Goal: Ask a question

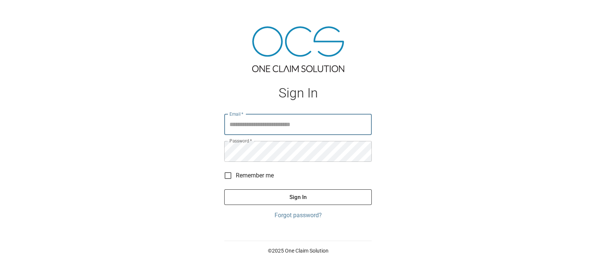
type input "**********"
click at [280, 204] on button "Sign In" at bounding box center [297, 198] width 147 height 16
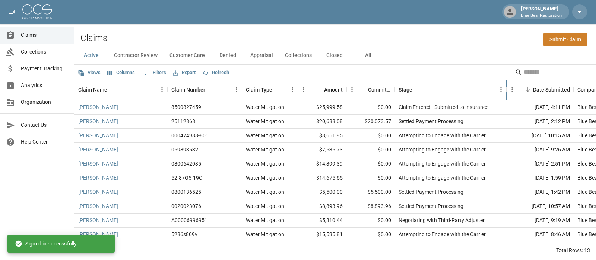
click at [405, 90] on div "Stage" at bounding box center [405, 89] width 14 height 21
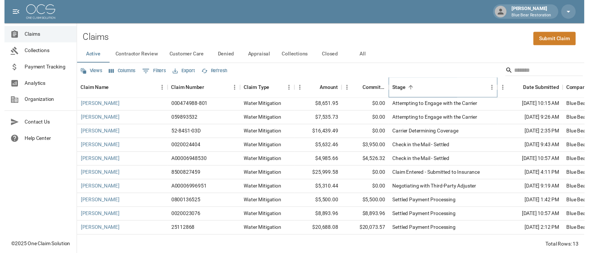
scroll to position [2, 0]
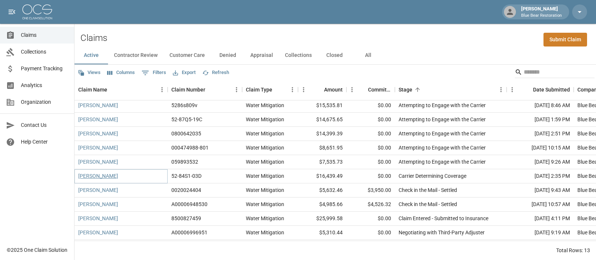
click at [99, 174] on link "[PERSON_NAME]" at bounding box center [98, 175] width 40 height 7
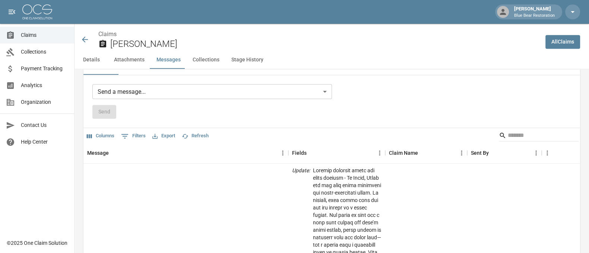
scroll to position [639, 0]
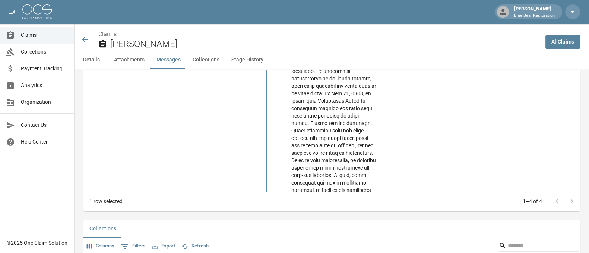
scroll to position [655, 0]
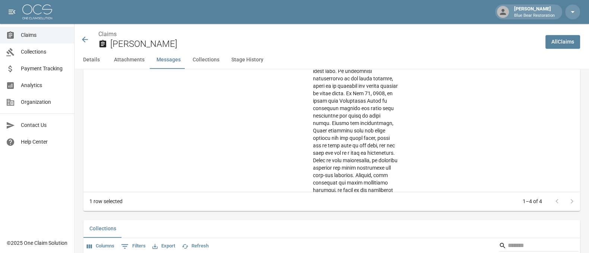
click at [578, 194] on div at bounding box center [564, 201] width 30 height 15
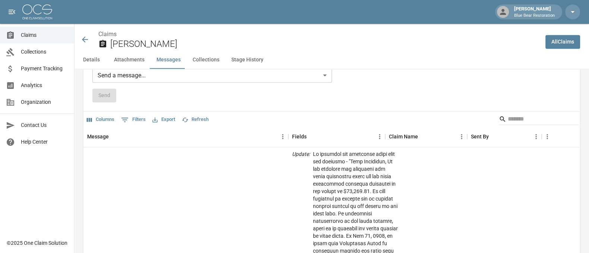
scroll to position [659, 0]
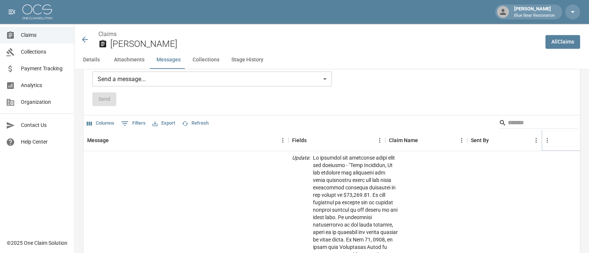
click at [583, 138] on icon "Sort" at bounding box center [582, 140] width 4 height 4
click at [583, 137] on icon "Sort" at bounding box center [582, 140] width 7 height 7
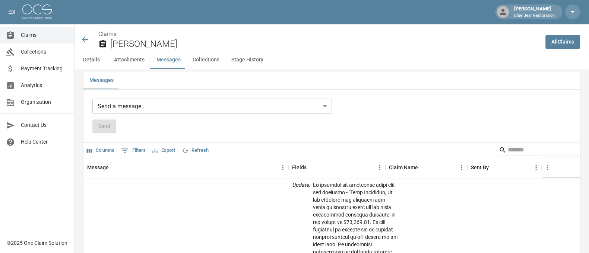
scroll to position [630, 0]
click at [584, 166] on icon "Sort" at bounding box center [582, 169] width 7 height 7
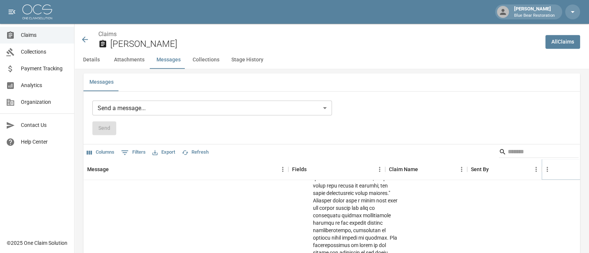
click at [584, 166] on icon "Sort" at bounding box center [582, 169] width 7 height 7
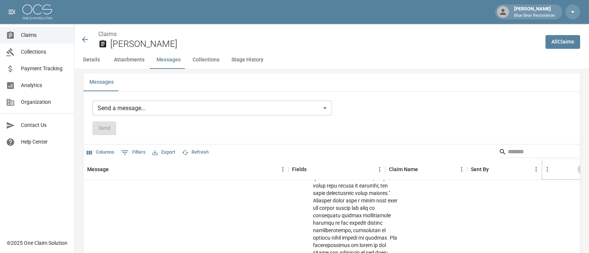
click at [584, 166] on icon "Sort" at bounding box center [582, 169] width 7 height 7
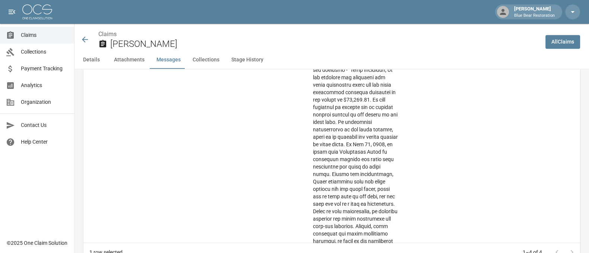
scroll to position [751, 0]
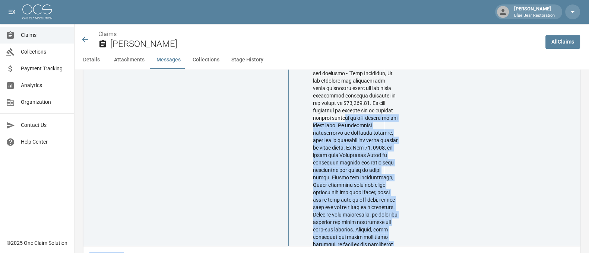
drag, startPoint x: 322, startPoint y: 119, endPoint x: 417, endPoint y: 247, distance: 158.9
click at [417, 247] on div "Columns 0 Filters Export Refresh Message Fields Claim Name Sent By Sent At I ha…" at bounding box center [331, 144] width 496 height 242
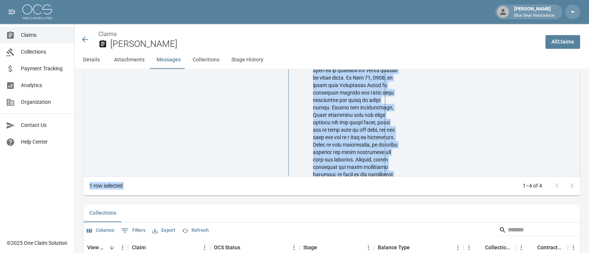
scroll to position [655, 22]
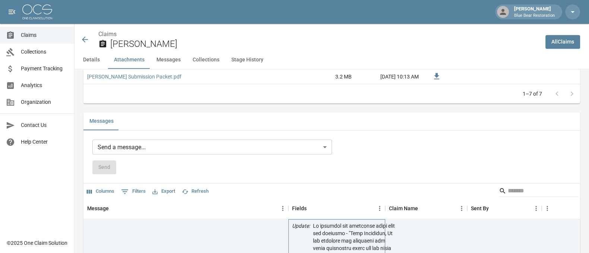
scroll to position [595, 7]
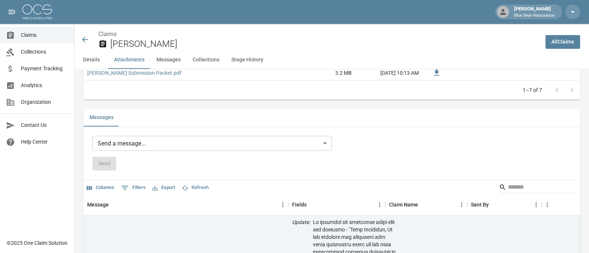
click at [317, 140] on body "[PERSON_NAME] Blue Bear Restoration Claims Collections Payment Tracking Analyti…" at bounding box center [294, 101] width 589 height 1392
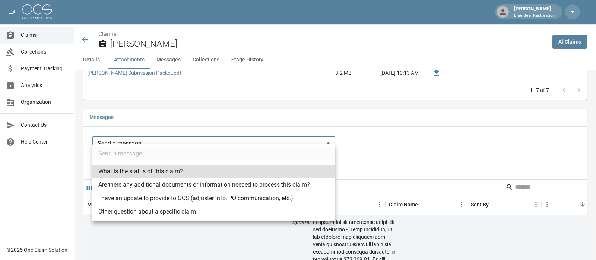
click at [172, 170] on li "What is the status of this claim?" at bounding box center [213, 171] width 243 height 13
type input "**********"
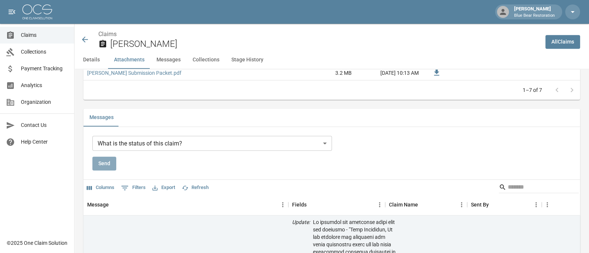
click at [110, 157] on button "Send" at bounding box center [104, 164] width 24 height 14
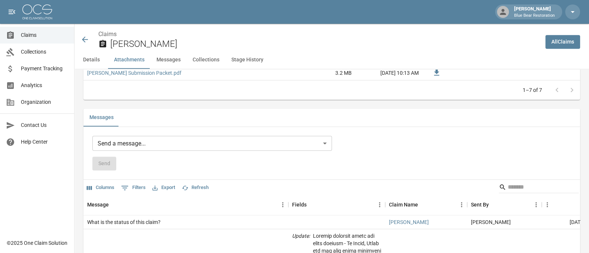
click at [87, 36] on icon at bounding box center [84, 39] width 9 height 9
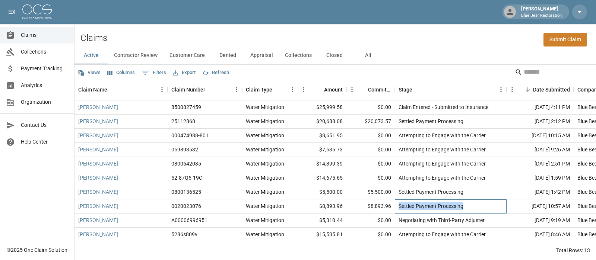
drag, startPoint x: 470, startPoint y: 206, endPoint x: 399, endPoint y: 205, distance: 70.8
click at [399, 205] on div "Settled Payment Processing" at bounding box center [451, 207] width 112 height 14
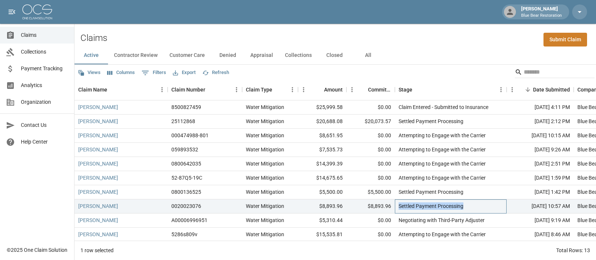
copy div "Settled Payment Processing"
click at [366, 56] on button "All" at bounding box center [368, 56] width 34 height 18
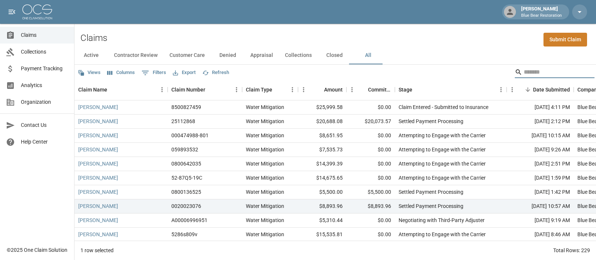
click at [554, 71] on input "Search" at bounding box center [554, 72] width 60 height 12
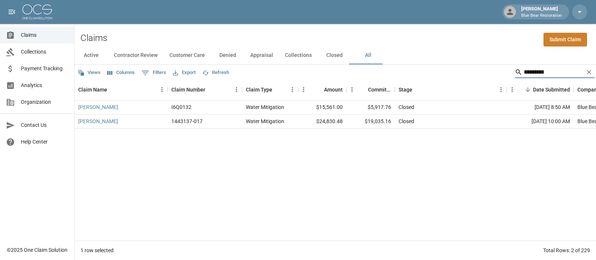
drag, startPoint x: 545, startPoint y: 73, endPoint x: 489, endPoint y: 67, distance: 57.0
click at [489, 67] on div "Views Columns 0 Filters Export Refresh *********" at bounding box center [334, 72] width 521 height 15
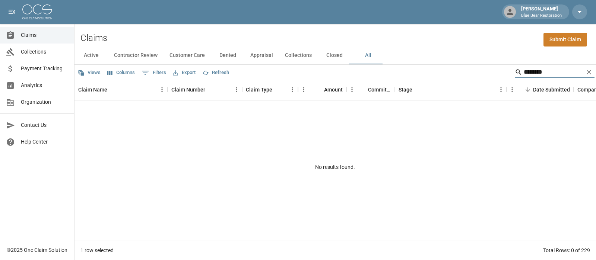
drag, startPoint x: 524, startPoint y: 74, endPoint x: 467, endPoint y: 70, distance: 57.2
click at [467, 70] on div "Views Columns 0 Filters Export Refresh ********" at bounding box center [334, 72] width 521 height 15
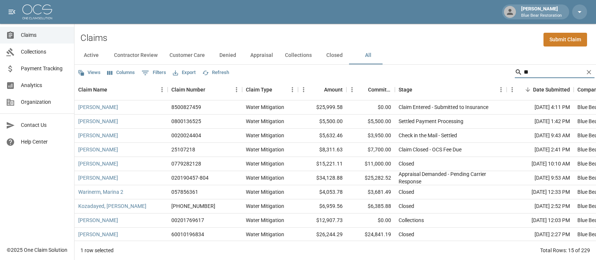
type input "*"
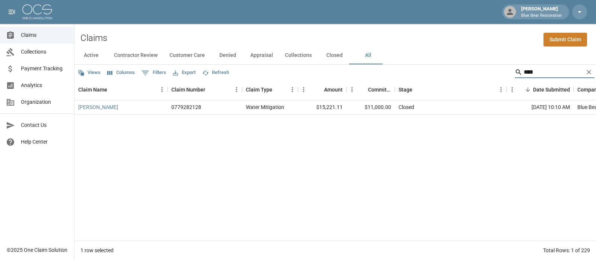
drag, startPoint x: 529, startPoint y: 72, endPoint x: 463, endPoint y: 63, distance: 66.9
click at [463, 63] on div "Active Contractor Review Customer Care Denied Appraisal Collections Closed All …" at bounding box center [334, 154] width 521 height 214
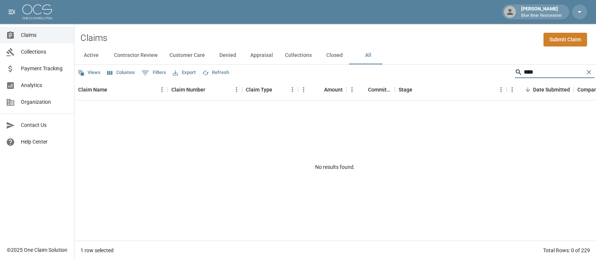
drag, startPoint x: 543, startPoint y: 71, endPoint x: 502, endPoint y: 70, distance: 40.6
click at [502, 70] on div "Views Columns 0 Filters Export Refresh ****" at bounding box center [334, 72] width 521 height 15
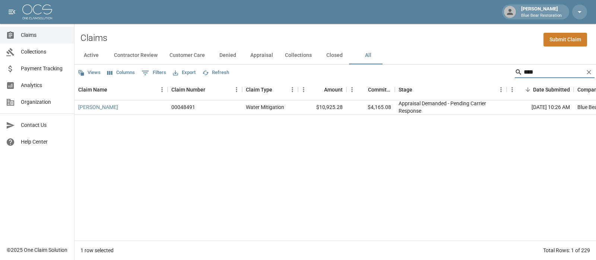
type input "****"
